Goal: Find specific page/section: Find specific page/section

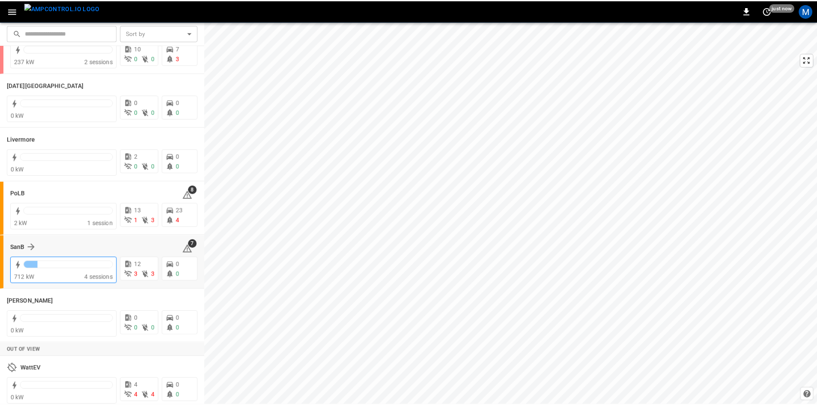
scroll to position [152, 0]
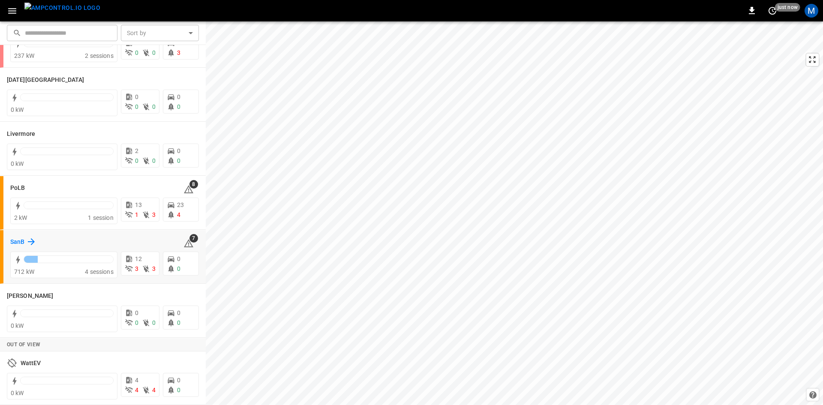
click at [15, 238] on h6 "SanB" at bounding box center [17, 241] width 14 height 9
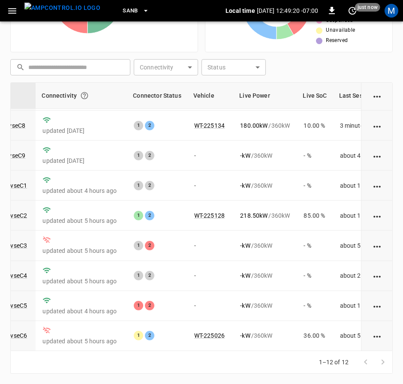
scroll to position [129, 103]
